Goal: Find specific page/section: Find specific page/section

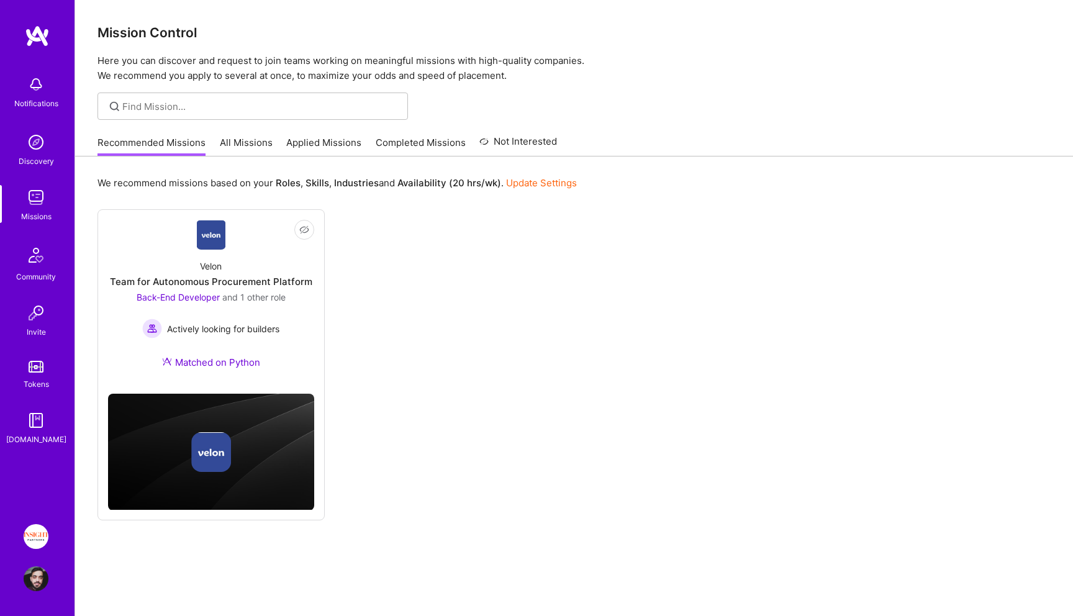
click at [252, 144] on link "All Missions" at bounding box center [246, 146] width 53 height 20
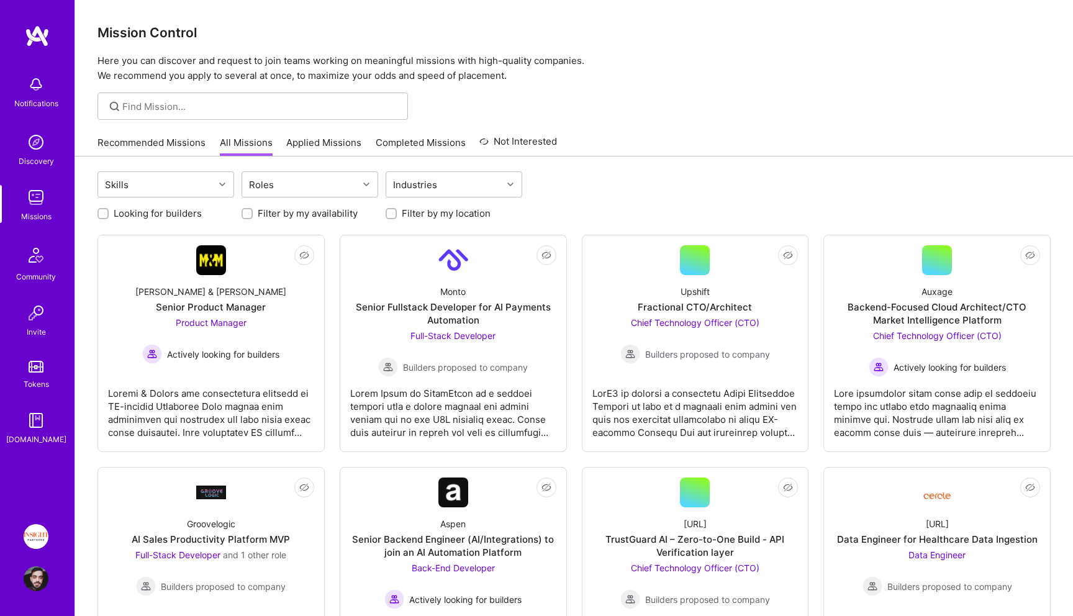
click at [421, 211] on label "Filter by my location" at bounding box center [446, 213] width 89 height 13
click at [397, 211] on input "Filter by my location" at bounding box center [392, 214] width 9 height 9
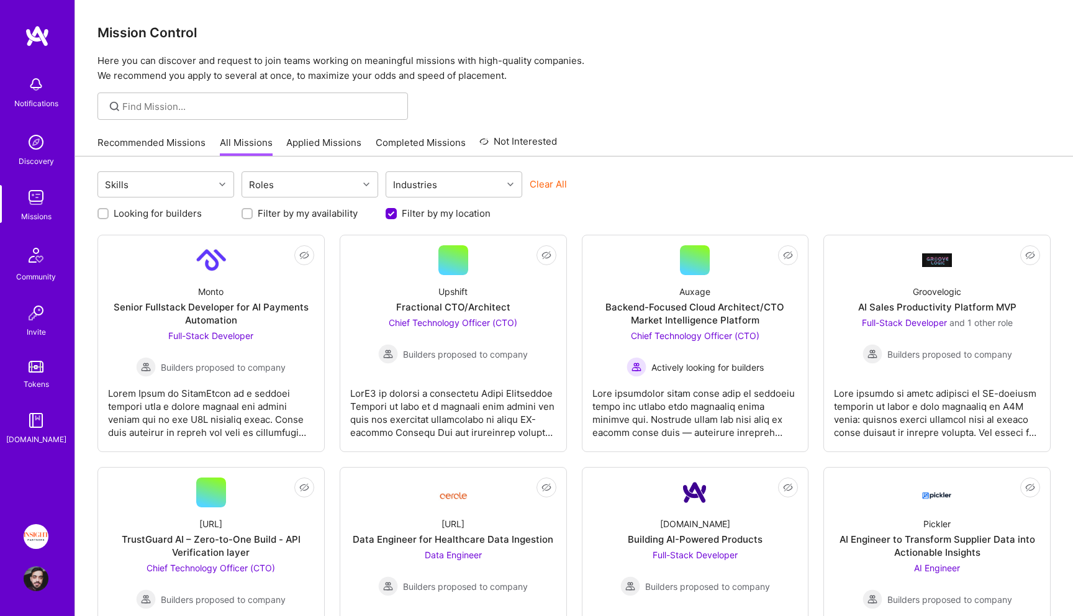
click at [420, 211] on label "Filter by my location" at bounding box center [446, 213] width 89 height 13
click at [398, 211] on input "Filter by my location" at bounding box center [392, 214] width 11 height 11
checkbox input "false"
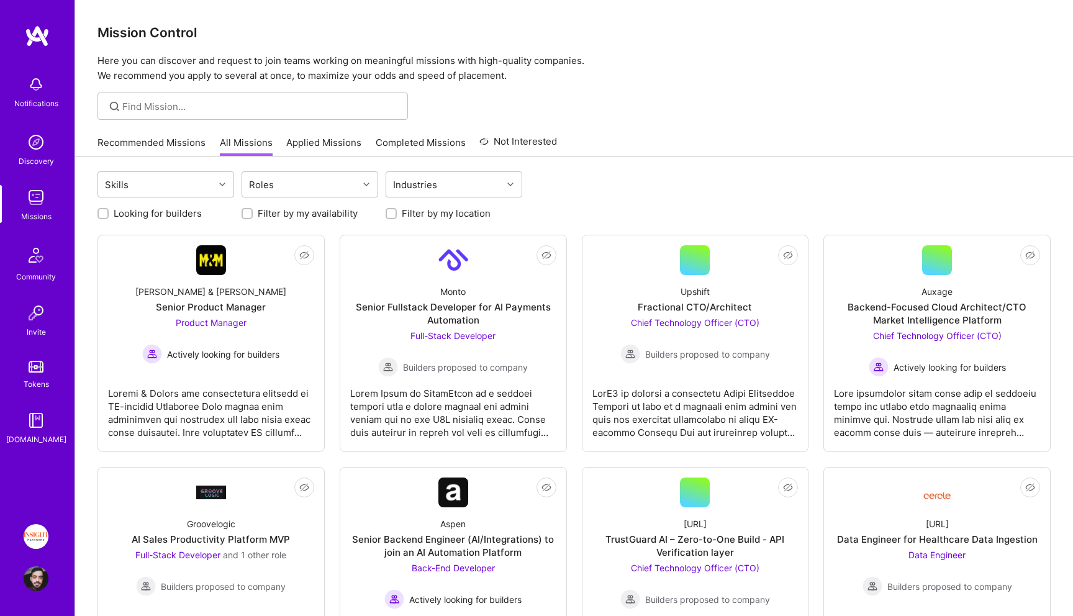
click at [147, 217] on label "Looking for builders" at bounding box center [158, 213] width 88 height 13
click at [109, 217] on input "Looking for builders" at bounding box center [104, 214] width 9 height 9
checkbox input "true"
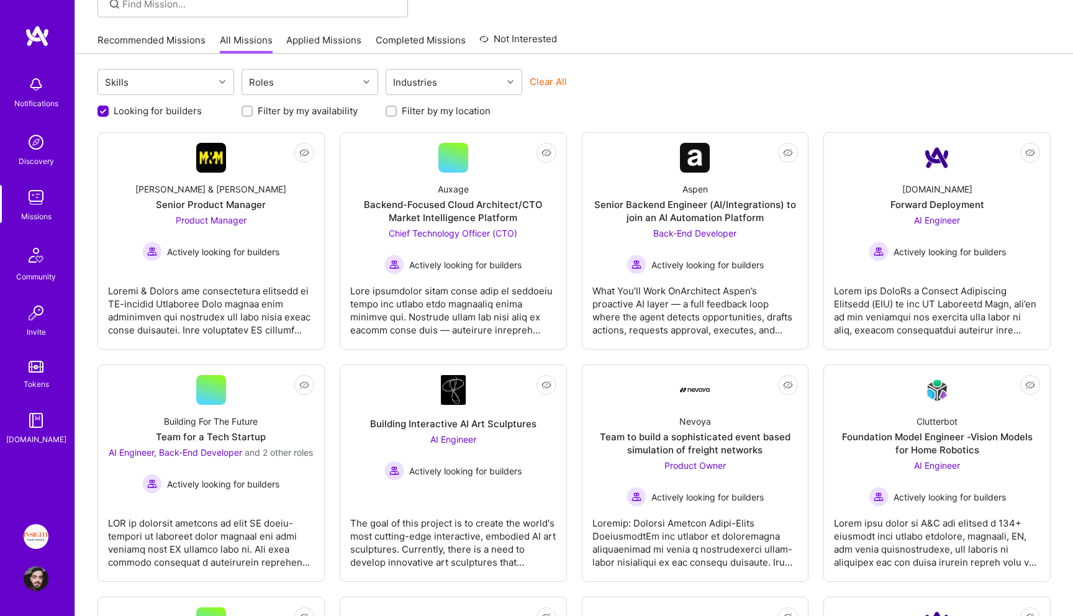
scroll to position [0, 0]
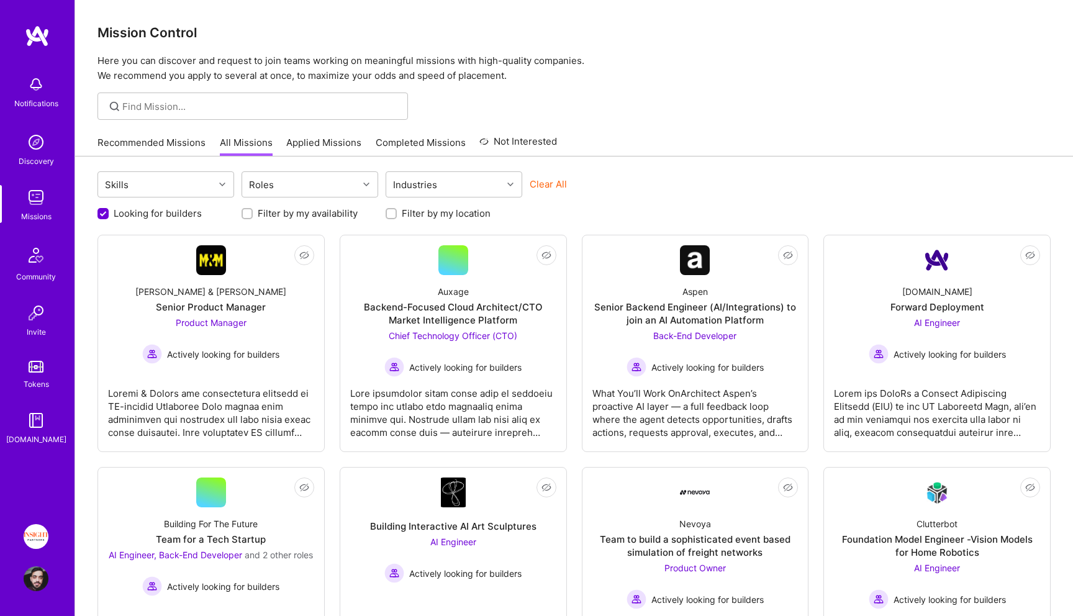
click at [132, 146] on link "Recommended Missions" at bounding box center [152, 146] width 108 height 20
